Goal: Transaction & Acquisition: Purchase product/service

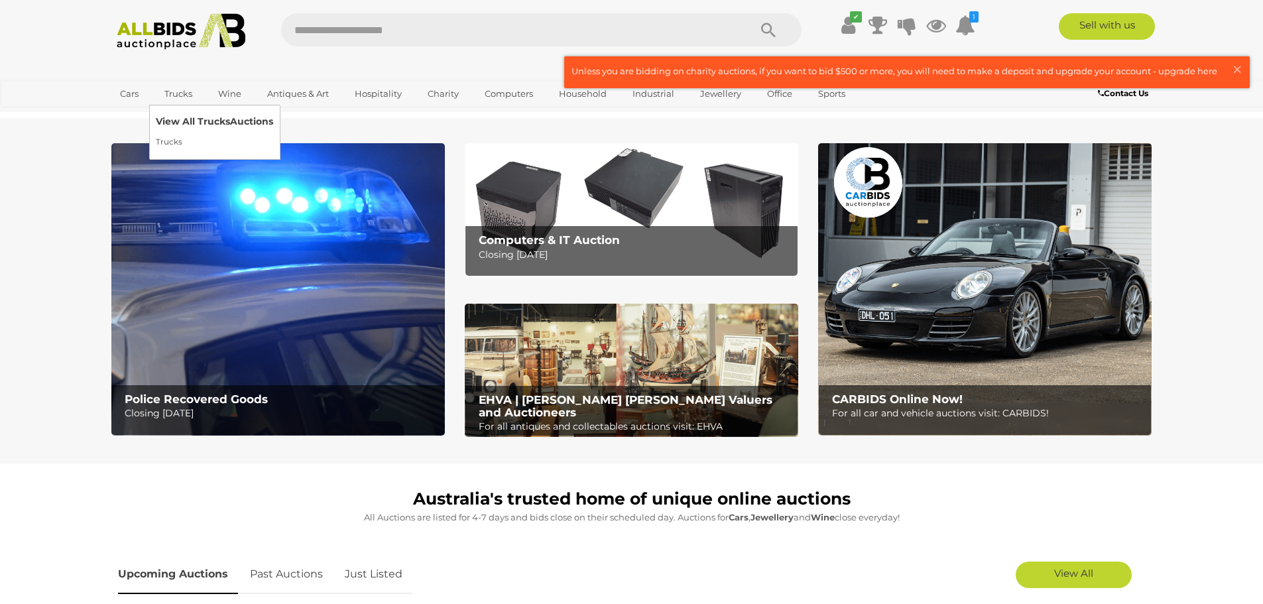
click at [182, 117] on link "View All Trucks Auctions" at bounding box center [214, 121] width 117 height 21
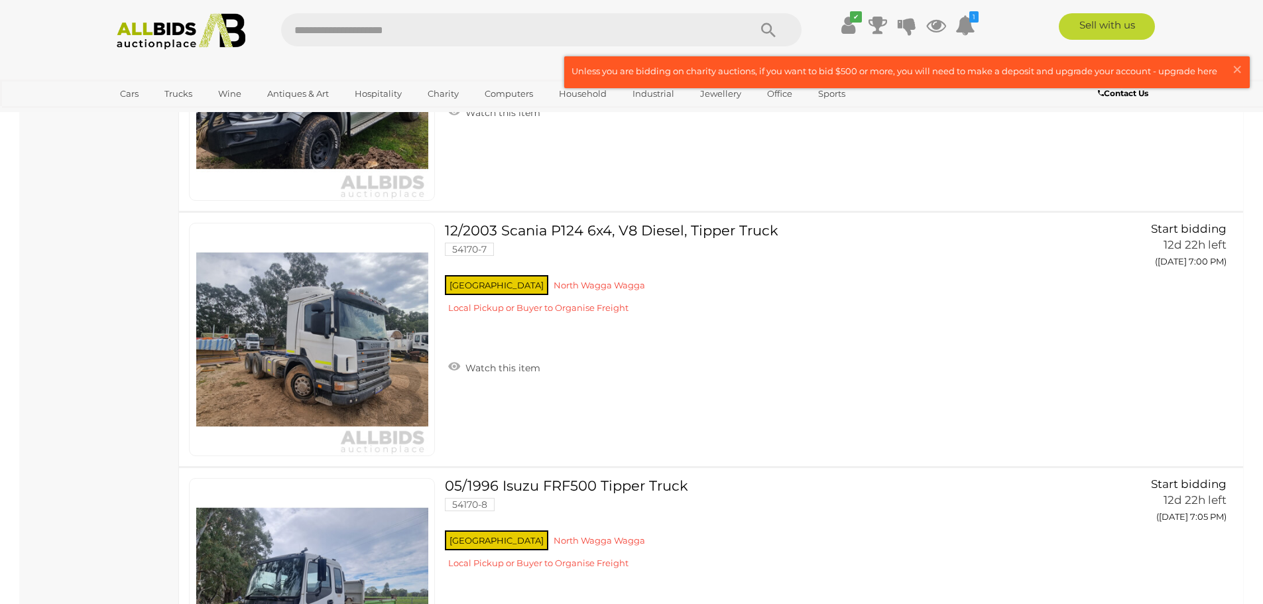
scroll to position [1194, 0]
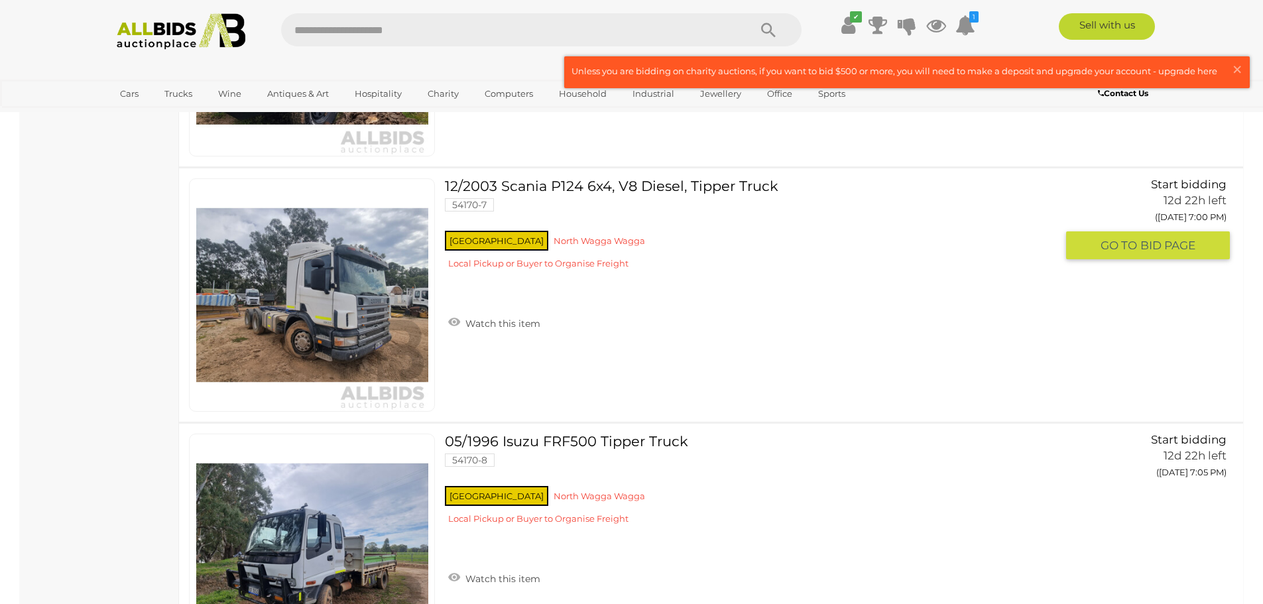
click at [624, 178] on link "12/2003 Scania P124 6x4, V8 Diesel, Tipper Truck 54170-7 [GEOGRAPHIC_DATA] [GEO…" at bounding box center [755, 228] width 601 height 101
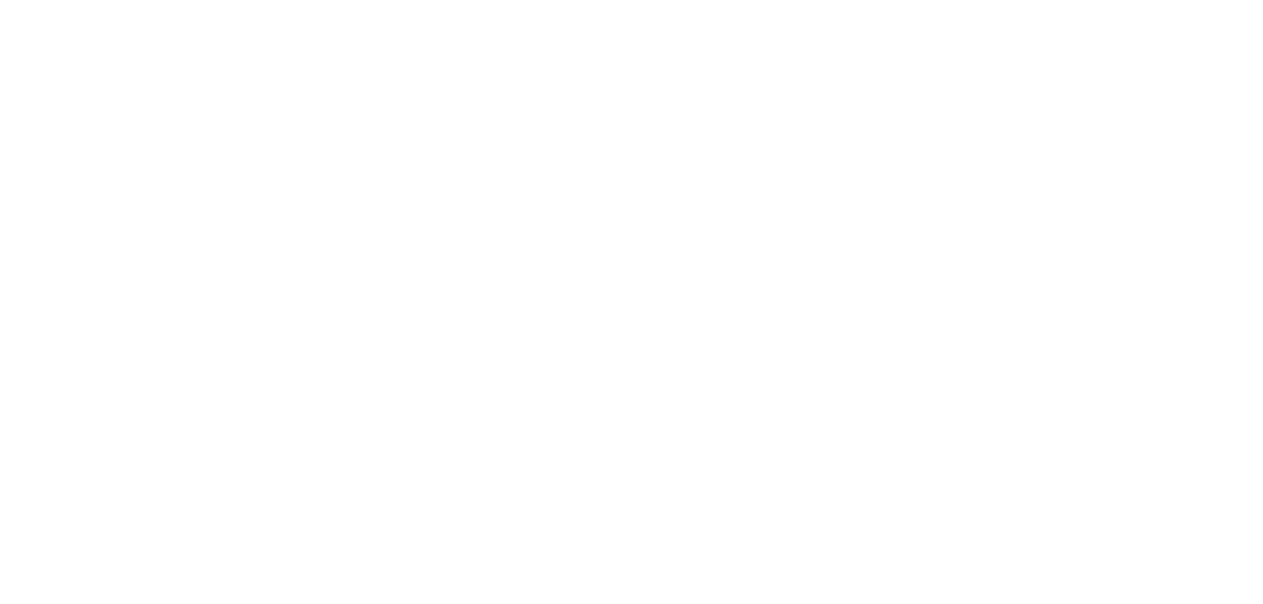
scroll to position [731, 0]
